Goal: Use online tool/utility: Use online tool/utility

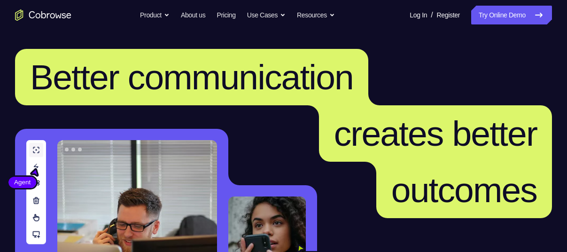
click at [504, 11] on link "Try Online Demo" at bounding box center [511, 15] width 81 height 19
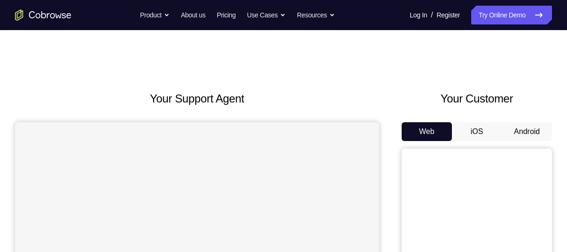
click at [526, 129] on button "Android" at bounding box center [527, 131] width 50 height 19
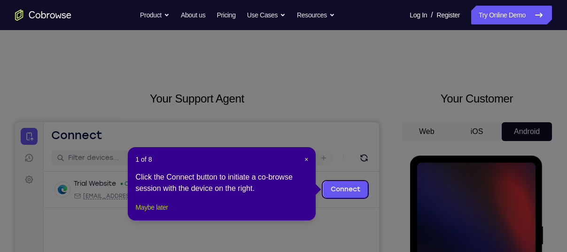
click at [163, 213] on button "Maybe later" at bounding box center [151, 207] width 32 height 11
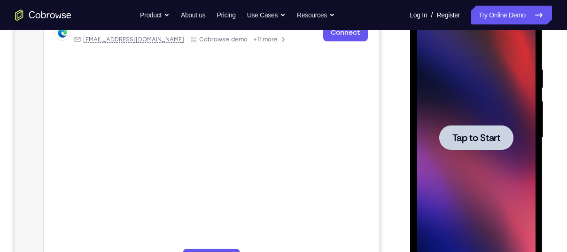
scroll to position [157, 0]
click at [445, 193] on div at bounding box center [476, 137] width 118 height 263
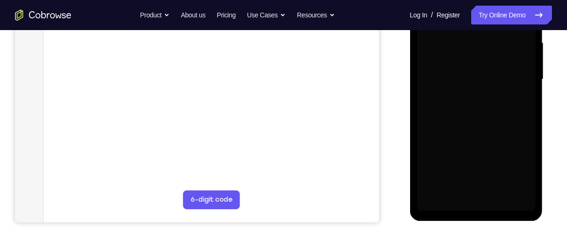
scroll to position [218, 0]
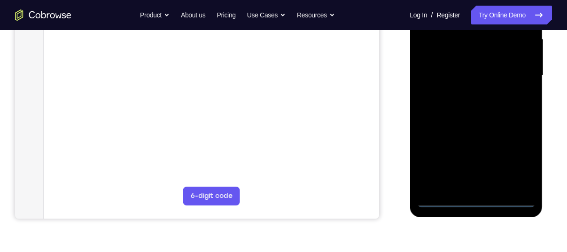
click at [473, 201] on div at bounding box center [476, 75] width 118 height 263
click at [512, 162] on div at bounding box center [476, 75] width 118 height 263
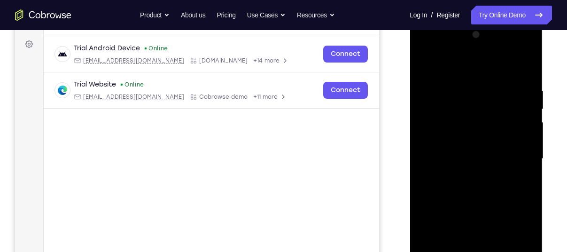
scroll to position [135, 0]
click at [429, 50] on div at bounding box center [476, 159] width 118 height 263
click at [516, 158] on div at bounding box center [476, 159] width 118 height 263
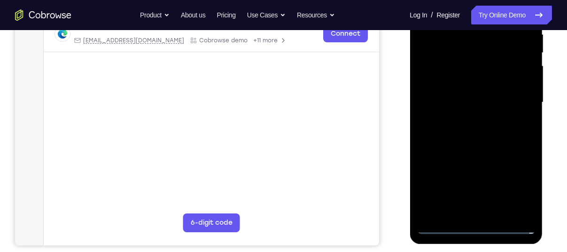
scroll to position [192, 0]
click at [485, 211] on div at bounding box center [476, 101] width 118 height 263
click at [486, 149] on div at bounding box center [476, 101] width 118 height 263
click at [466, 57] on div at bounding box center [476, 101] width 118 height 263
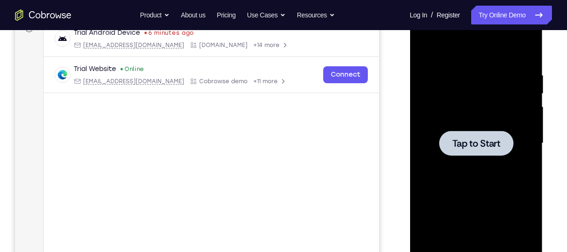
scroll to position [155, 0]
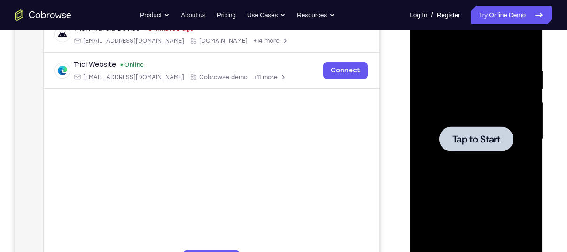
click at [466, 181] on div at bounding box center [476, 139] width 118 height 263
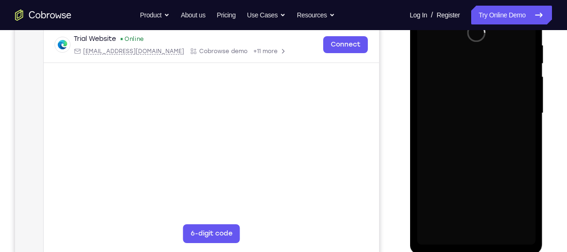
scroll to position [196, 0]
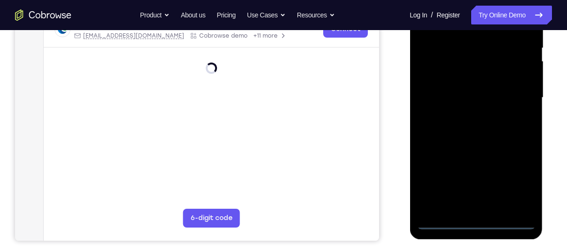
click at [475, 222] on div at bounding box center [476, 97] width 118 height 263
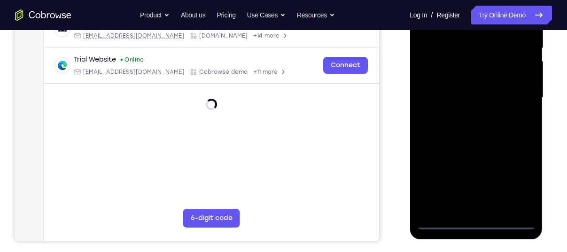
click at [517, 184] on div at bounding box center [476, 97] width 118 height 263
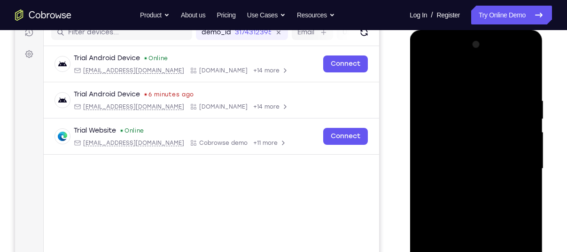
scroll to position [123, 0]
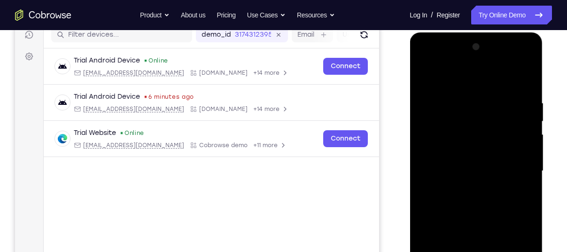
click at [428, 57] on div at bounding box center [476, 170] width 118 height 263
click at [514, 164] on div at bounding box center [476, 170] width 118 height 263
click at [460, 57] on div at bounding box center [476, 170] width 118 height 263
click at [476, 60] on div at bounding box center [476, 170] width 118 height 263
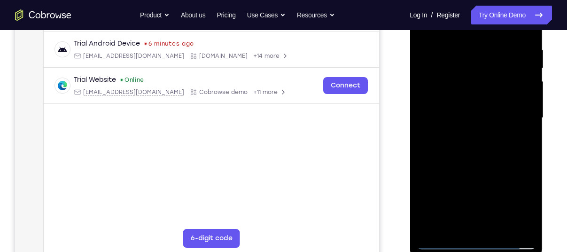
scroll to position [178, 0]
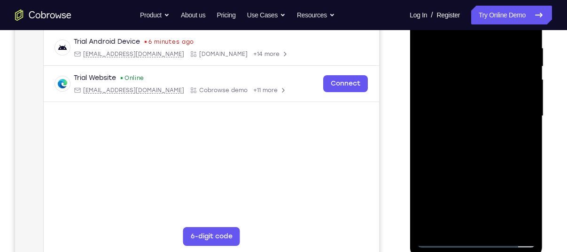
click at [465, 205] on div at bounding box center [476, 115] width 118 height 263
click at [442, 241] on div at bounding box center [476, 115] width 118 height 263
click at [471, 71] on div at bounding box center [476, 115] width 118 height 263
click at [465, 148] on div at bounding box center [476, 115] width 118 height 263
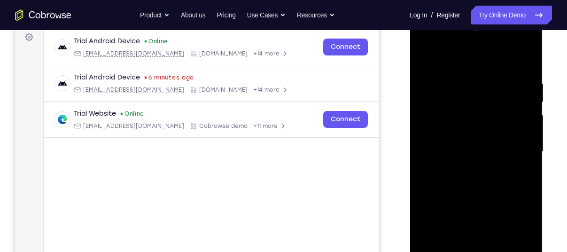
scroll to position [141, 0]
click at [477, 195] on div at bounding box center [476, 152] width 118 height 263
click at [473, 168] on div at bounding box center [476, 152] width 118 height 263
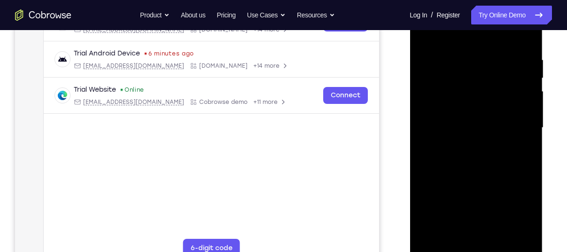
scroll to position [167, 0]
click at [530, 226] on div at bounding box center [476, 127] width 118 height 263
click at [499, 236] on div at bounding box center [476, 127] width 118 height 263
click at [470, 176] on div at bounding box center [476, 127] width 118 height 263
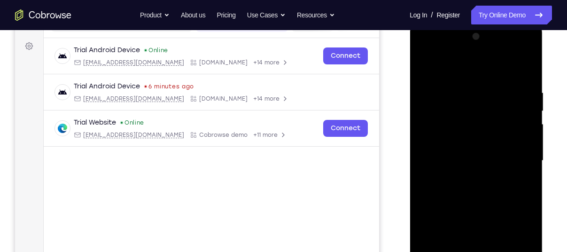
scroll to position [133, 0]
click at [465, 115] on div at bounding box center [476, 161] width 118 height 263
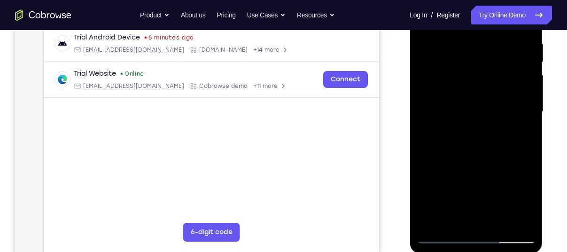
scroll to position [184, 0]
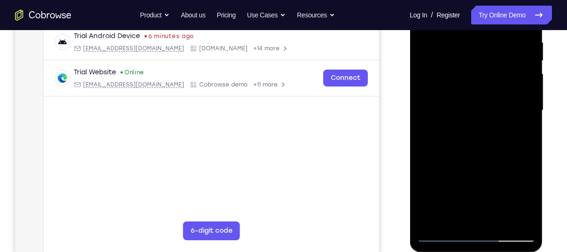
click at [447, 193] on div at bounding box center [476, 110] width 118 height 263
click at [432, 192] on div at bounding box center [476, 110] width 118 height 263
click at [448, 193] on div at bounding box center [476, 110] width 118 height 263
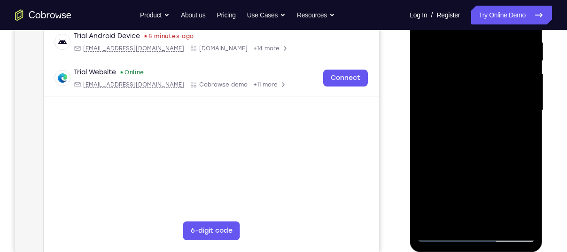
click at [528, 186] on div at bounding box center [476, 110] width 118 height 263
click at [461, 81] on div at bounding box center [476, 110] width 118 height 263
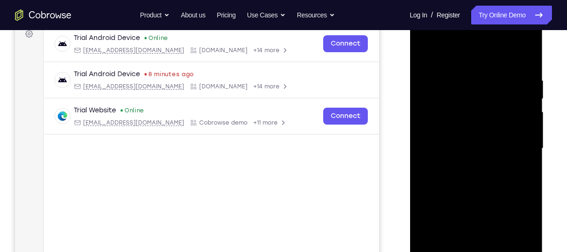
scroll to position [122, 0]
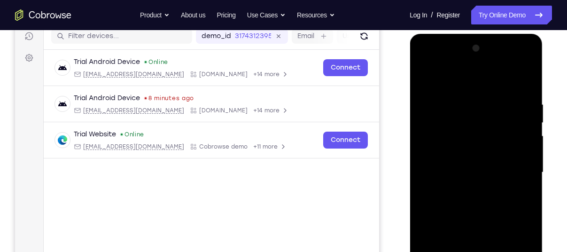
click at [429, 77] on div at bounding box center [476, 172] width 118 height 263
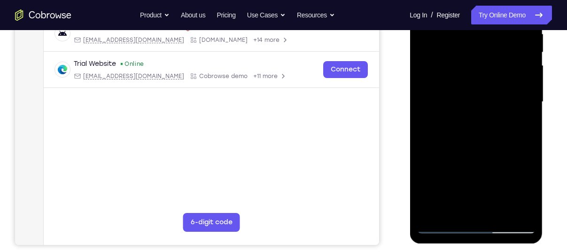
scroll to position [193, 0]
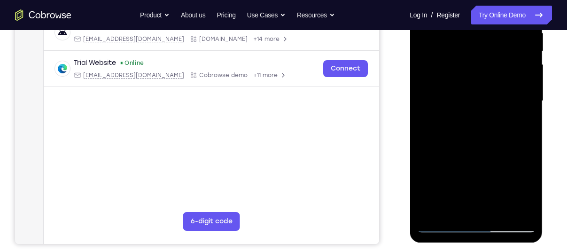
click at [520, 210] on div at bounding box center [476, 100] width 118 height 263
click at [513, 121] on div at bounding box center [476, 100] width 118 height 263
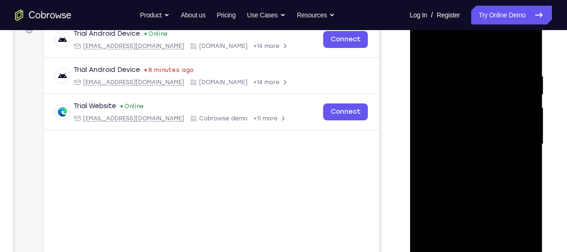
scroll to position [147, 0]
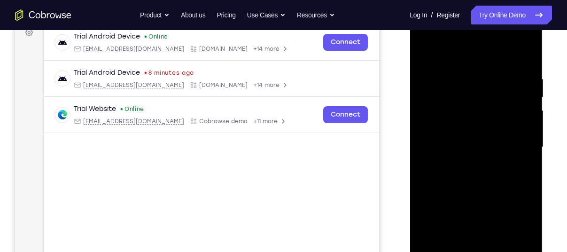
click at [480, 64] on div at bounding box center [476, 147] width 118 height 263
click at [428, 217] on div at bounding box center [476, 147] width 118 height 263
click at [487, 218] on div at bounding box center [476, 147] width 118 height 263
click at [510, 236] on div at bounding box center [476, 147] width 118 height 263
click at [445, 203] on div at bounding box center [476, 147] width 118 height 263
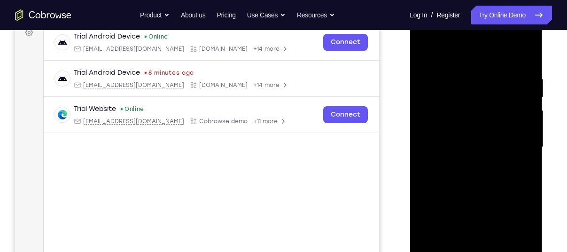
click at [454, 216] on div at bounding box center [476, 147] width 118 height 263
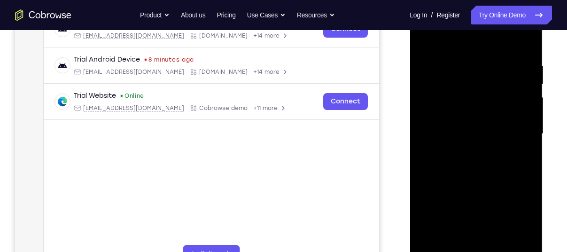
scroll to position [164, 0]
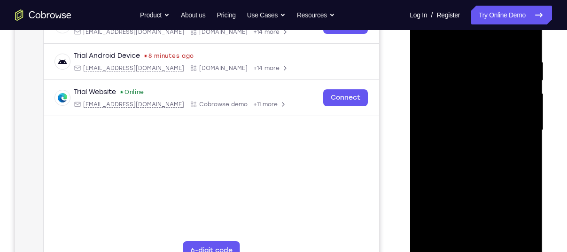
click at [473, 238] on div at bounding box center [476, 130] width 118 height 263
click at [433, 204] on div at bounding box center [476, 130] width 118 height 263
click at [443, 205] on div at bounding box center [476, 130] width 118 height 263
click at [486, 204] on div at bounding box center [476, 130] width 118 height 263
click at [452, 83] on div at bounding box center [476, 130] width 118 height 263
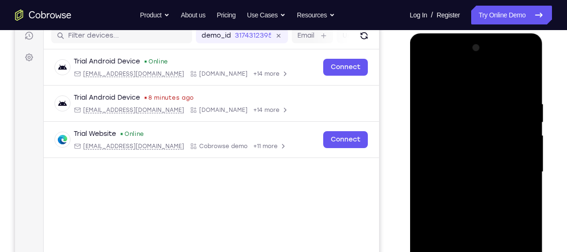
scroll to position [122, 0]
click at [426, 79] on div at bounding box center [476, 172] width 118 height 263
click at [425, 76] on div at bounding box center [476, 172] width 118 height 263
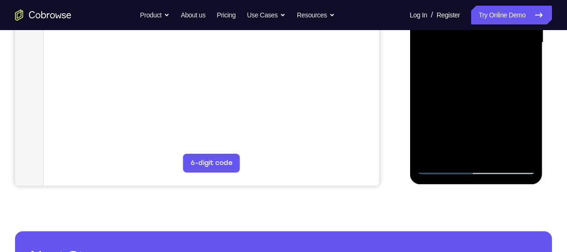
scroll to position [252, 0]
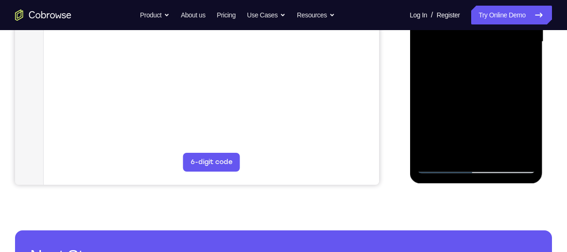
click at [435, 152] on div at bounding box center [476, 41] width 118 height 263
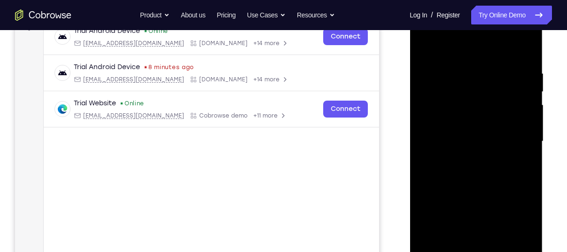
scroll to position [147, 0]
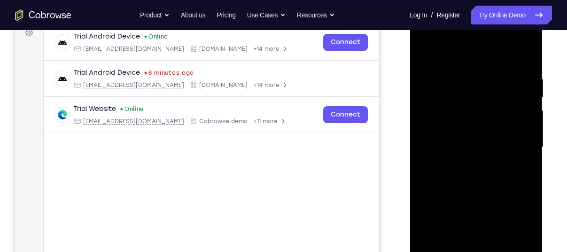
click at [457, 71] on div at bounding box center [476, 147] width 118 height 263
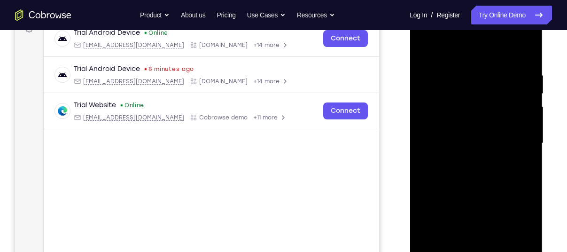
scroll to position [160, 0]
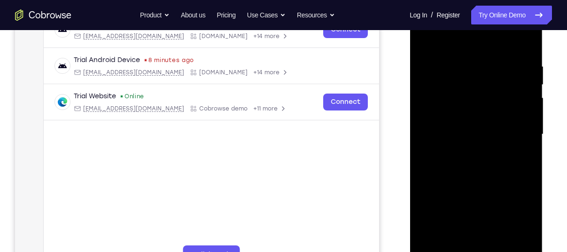
click at [513, 239] on div at bounding box center [476, 134] width 118 height 263
click at [524, 118] on div at bounding box center [476, 134] width 118 height 263
click at [513, 139] on div at bounding box center [476, 134] width 118 height 263
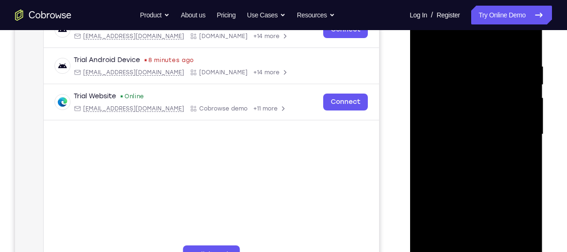
click at [525, 42] on div at bounding box center [476, 134] width 118 height 263
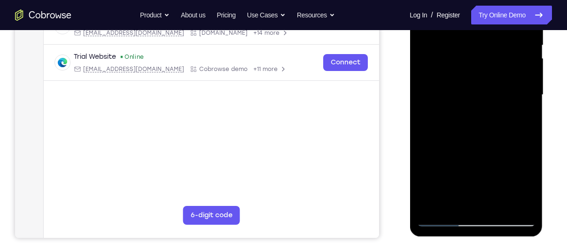
scroll to position [200, 0]
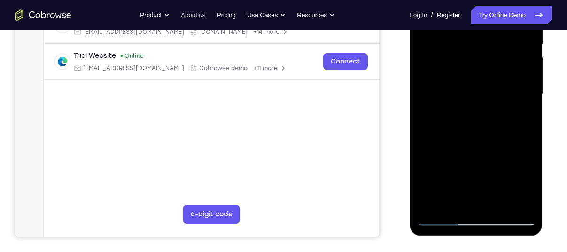
click at [499, 202] on div at bounding box center [476, 93] width 118 height 263
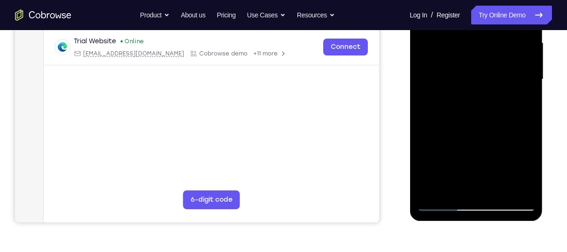
scroll to position [215, 0]
drag, startPoint x: 465, startPoint y: 156, endPoint x: 472, endPoint y: 91, distance: 66.2
click at [472, 91] on div at bounding box center [476, 78] width 118 height 263
click at [474, 134] on div at bounding box center [476, 78] width 118 height 263
click at [526, 165] on div at bounding box center [476, 78] width 118 height 263
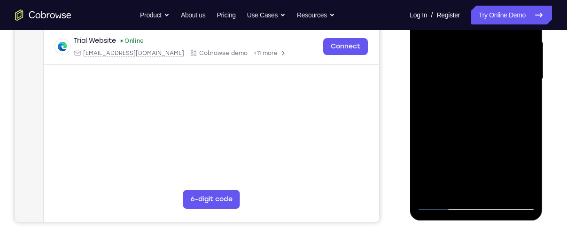
click at [526, 165] on div at bounding box center [476, 78] width 118 height 263
click at [522, 101] on div at bounding box center [476, 78] width 118 height 263
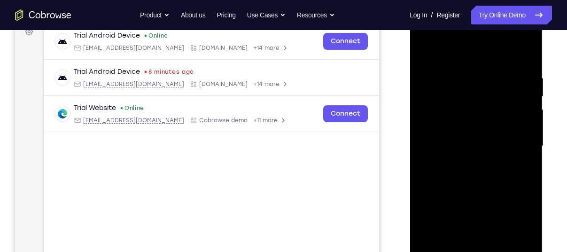
scroll to position [145, 0]
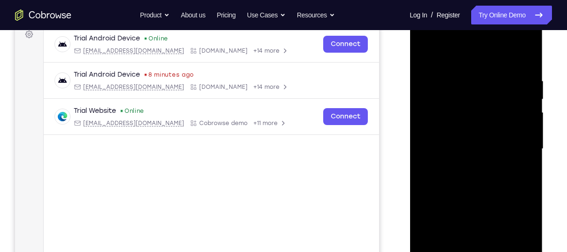
click at [425, 55] on div at bounding box center [476, 148] width 118 height 263
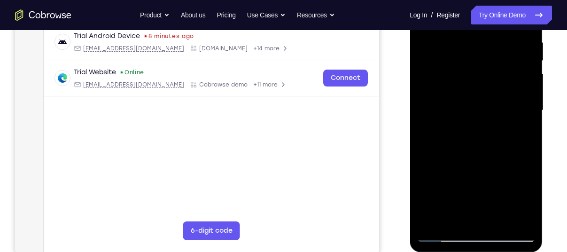
scroll to position [189, 0]
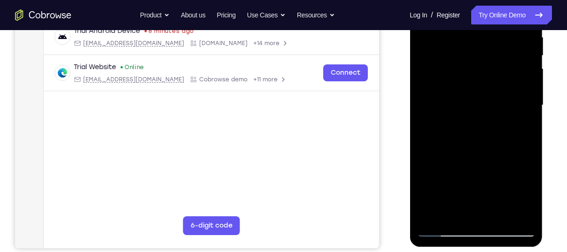
click at [466, 184] on div at bounding box center [476, 105] width 118 height 263
click at [520, 126] on div at bounding box center [476, 105] width 118 height 263
click at [452, 210] on div at bounding box center [476, 105] width 118 height 263
click at [500, 157] on div at bounding box center [476, 105] width 118 height 263
click at [520, 119] on div at bounding box center [476, 105] width 118 height 263
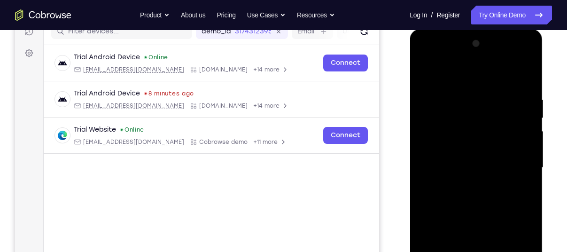
scroll to position [126, 0]
click at [464, 71] on div at bounding box center [476, 168] width 118 height 263
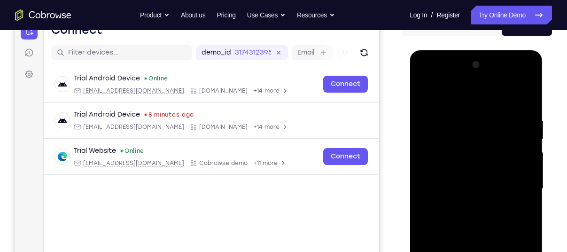
scroll to position [102, 0]
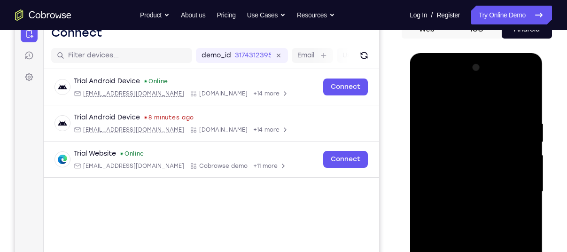
click at [424, 98] on div at bounding box center [476, 191] width 118 height 263
click at [425, 96] on div at bounding box center [476, 191] width 118 height 263
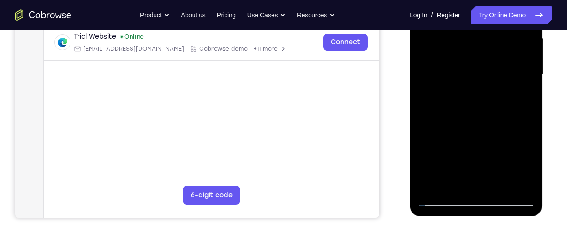
scroll to position [220, 0]
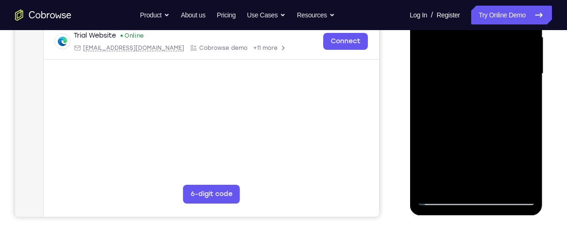
click at [443, 199] on div at bounding box center [476, 73] width 118 height 263
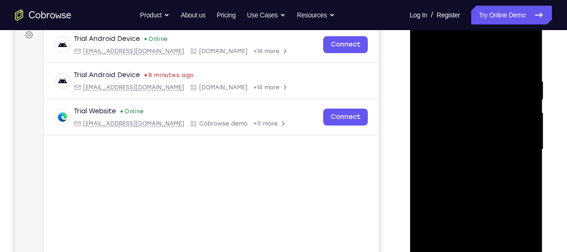
scroll to position [137, 0]
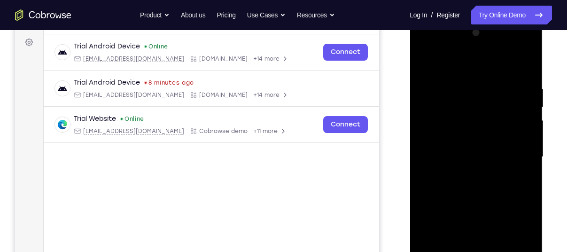
click at [424, 62] on div at bounding box center [476, 156] width 118 height 263
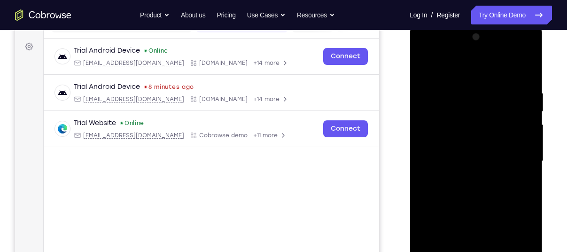
scroll to position [130, 0]
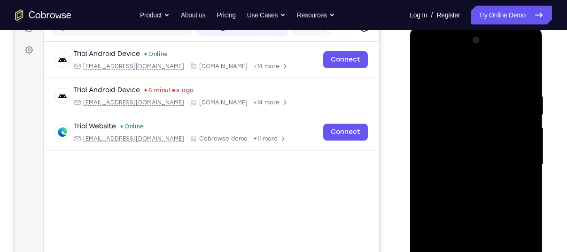
click at [428, 68] on div at bounding box center [476, 164] width 118 height 263
drag, startPoint x: 465, startPoint y: 87, endPoint x: 464, endPoint y: 232, distance: 144.7
click at [464, 232] on div at bounding box center [476, 164] width 118 height 263
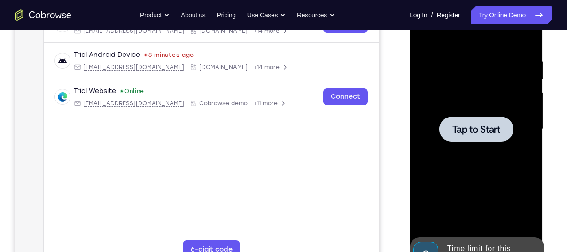
scroll to position [165, 0]
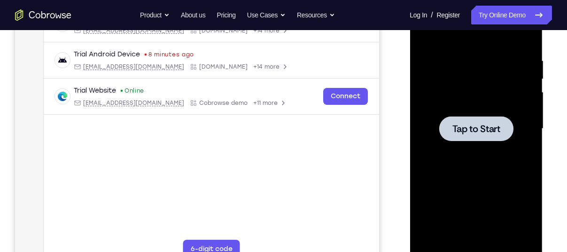
click at [458, 96] on div at bounding box center [476, 128] width 118 height 263
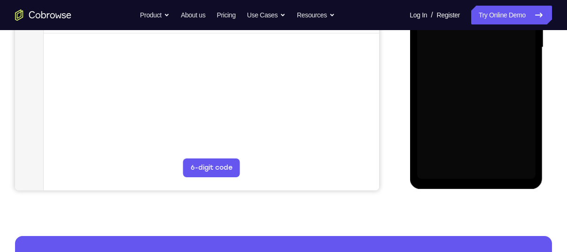
scroll to position [247, 0]
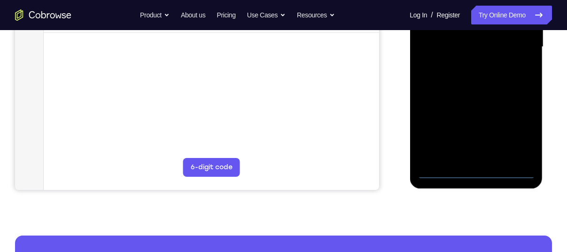
click at [476, 173] on div at bounding box center [476, 46] width 118 height 263
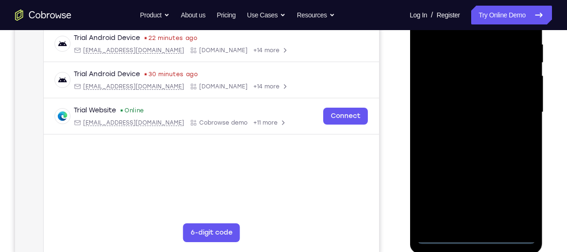
scroll to position [179, 0]
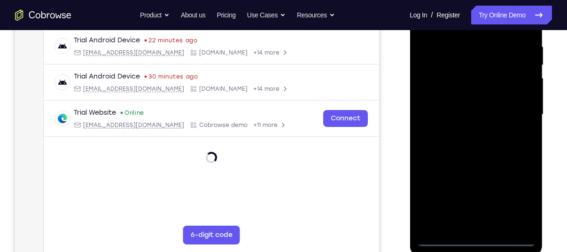
click at [517, 195] on div at bounding box center [476, 114] width 118 height 263
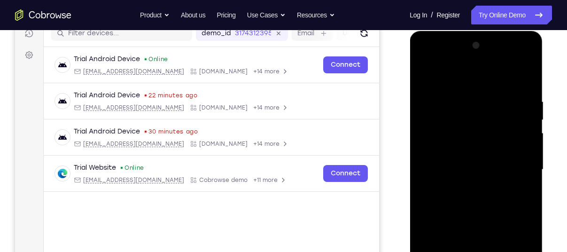
scroll to position [123, 0]
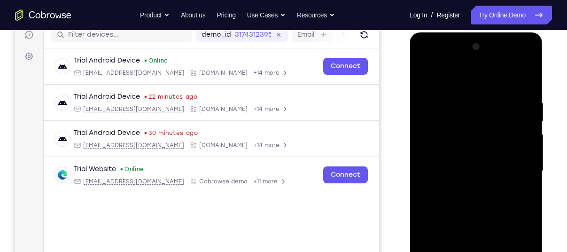
click at [436, 62] on div at bounding box center [476, 170] width 118 height 263
click at [514, 167] on div at bounding box center [476, 170] width 118 height 263
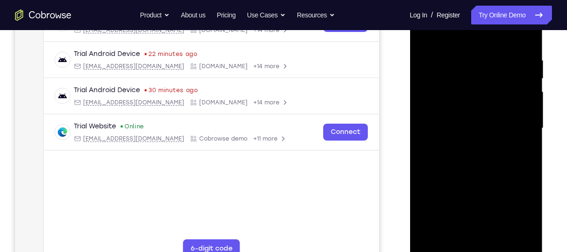
scroll to position [166, 0]
click at [468, 145] on div at bounding box center [476, 127] width 118 height 263
click at [483, 172] on div at bounding box center [476, 127] width 118 height 263
click at [483, 76] on div at bounding box center [476, 127] width 118 height 263
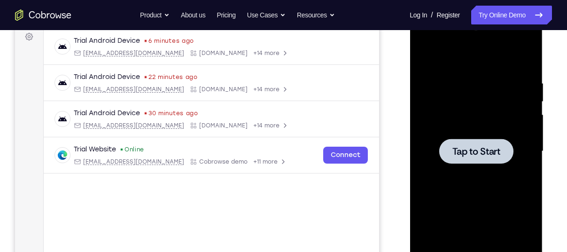
scroll to position [144, 0]
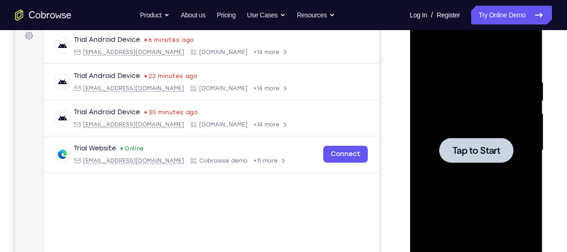
click at [464, 126] on div at bounding box center [476, 150] width 118 height 263
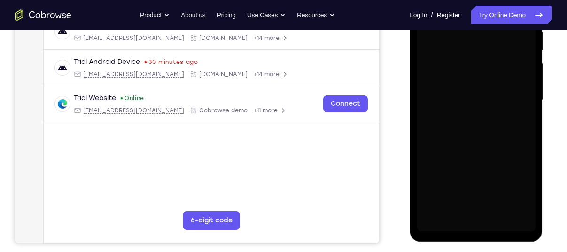
scroll to position [195, 0]
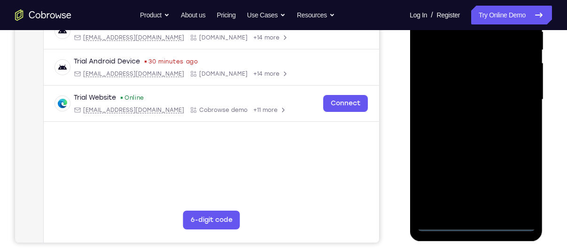
click at [476, 223] on div at bounding box center [476, 99] width 118 height 263
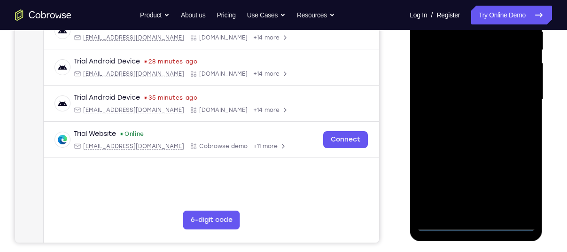
scroll to position [153, 0]
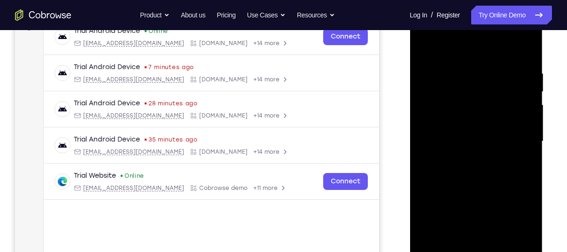
click at [514, 222] on div at bounding box center [476, 141] width 118 height 263
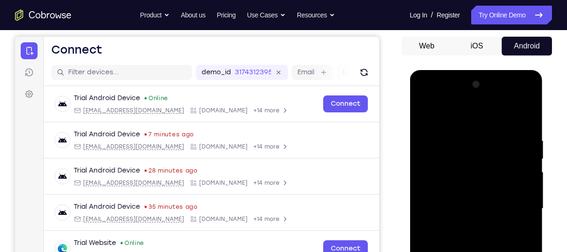
scroll to position [84, 0]
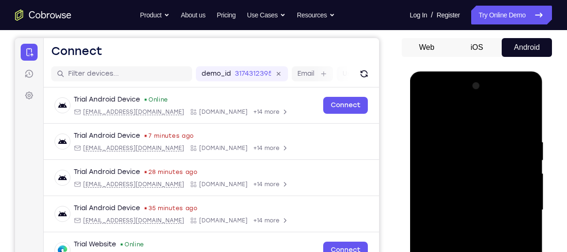
click at [439, 101] on div at bounding box center [476, 209] width 118 height 263
click at [468, 158] on div at bounding box center [476, 209] width 118 height 263
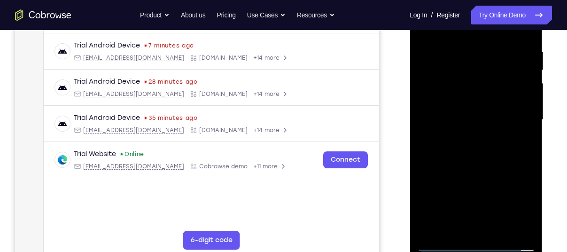
scroll to position [177, 0]
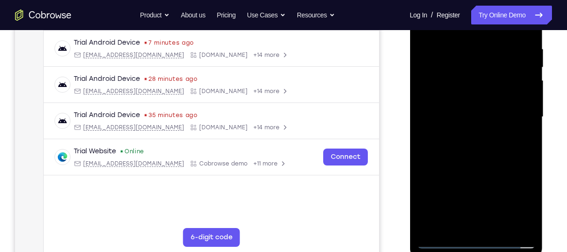
click at [469, 202] on div at bounding box center [476, 116] width 118 height 263
click at [443, 240] on div at bounding box center [476, 116] width 118 height 263
click at [491, 77] on div at bounding box center [476, 116] width 118 height 263
click at [467, 149] on div at bounding box center [476, 116] width 118 height 263
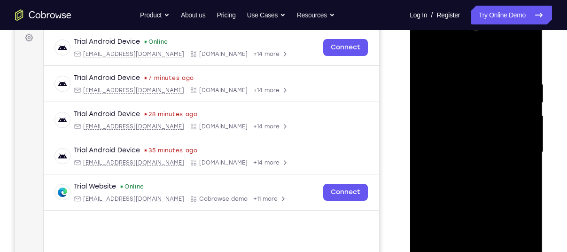
scroll to position [142, 0]
click at [482, 187] on div at bounding box center [476, 151] width 118 height 263
click at [478, 170] on div at bounding box center [476, 151] width 118 height 263
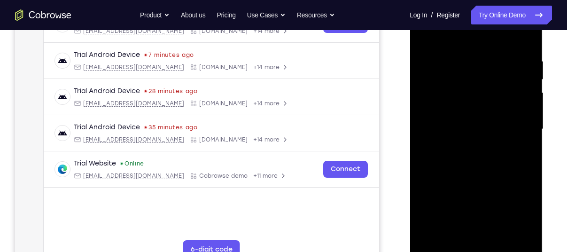
scroll to position [170, 0]
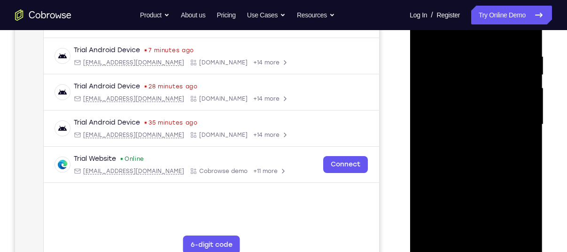
click at [528, 234] on div at bounding box center [476, 124] width 118 height 263
click at [531, 223] on div at bounding box center [476, 124] width 118 height 263
click at [500, 235] on div at bounding box center [476, 124] width 118 height 263
click at [481, 171] on div at bounding box center [476, 124] width 118 height 263
click at [476, 120] on div at bounding box center [476, 124] width 118 height 263
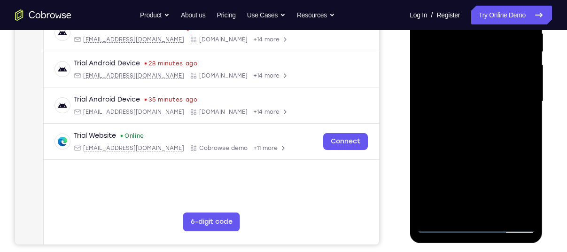
scroll to position [194, 0]
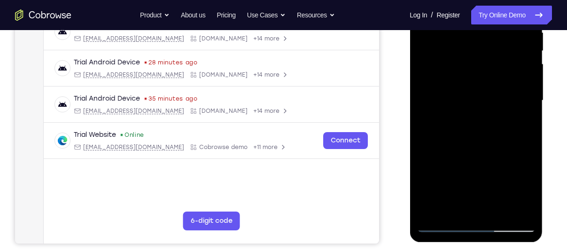
click at [522, 125] on div at bounding box center [476, 100] width 118 height 263
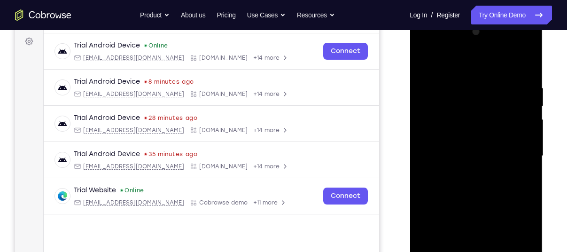
scroll to position [134, 0]
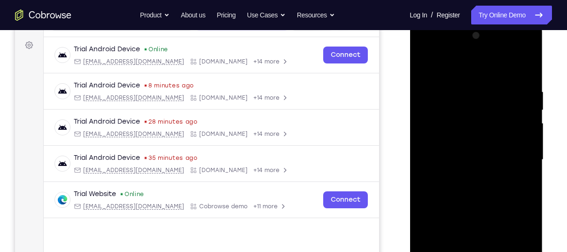
click at [427, 66] on div at bounding box center [476, 159] width 118 height 263
click at [427, 60] on div at bounding box center [476, 159] width 118 height 263
click at [455, 86] on div at bounding box center [476, 159] width 118 height 263
click at [524, 135] on div at bounding box center [476, 159] width 118 height 263
click at [521, 148] on div at bounding box center [476, 159] width 118 height 263
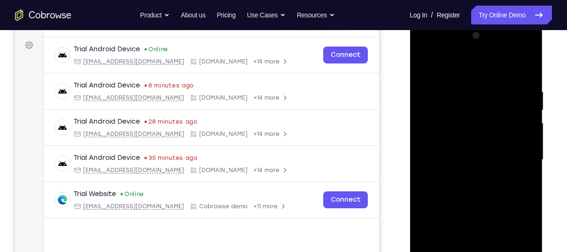
click at [516, 148] on div at bounding box center [476, 159] width 118 height 263
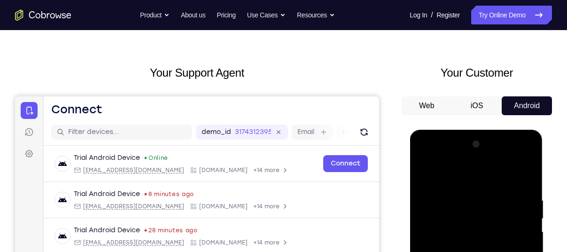
scroll to position [23, 0]
